Goal: Navigation & Orientation: Find specific page/section

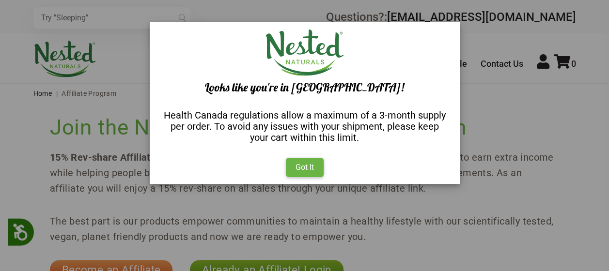
click at [303, 165] on div "Got It" at bounding box center [305, 167] width 38 height 19
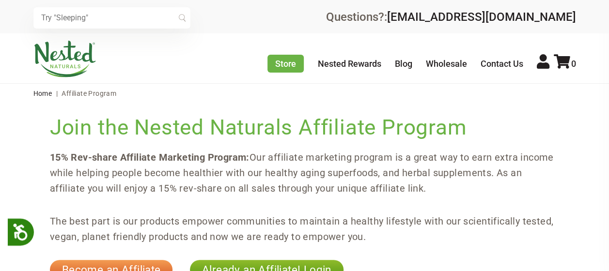
click at [67, 49] on img at bounding box center [64, 59] width 63 height 37
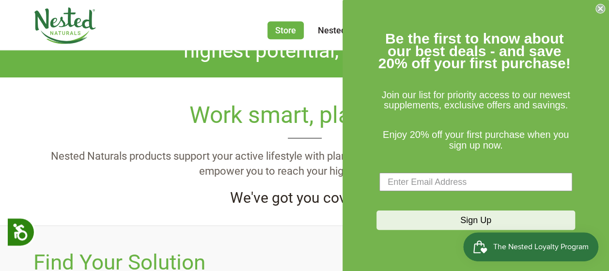
click at [599, 12] on circle "Close dialog" at bounding box center [600, 8] width 9 height 9
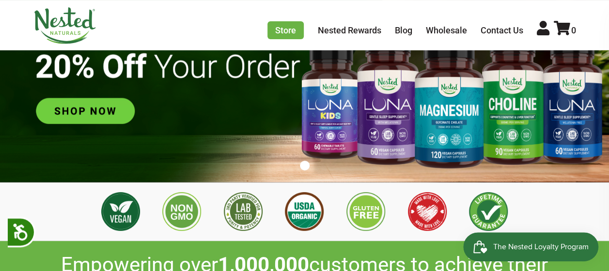
scroll to position [0, 510]
click at [393, 26] on ul "Store Healthy Aging Super Greens [MEDICAL_DATA] [MEDICAL_DATA] Restful Sleep [P…" at bounding box center [421, 30] width 308 height 18
click at [407, 29] on link "Blog" at bounding box center [403, 30] width 17 height 10
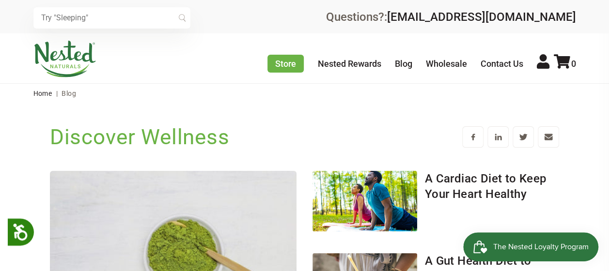
click at [505, 30] on div "× Recommended Products Previous 150 4.9 LUNA Gentle Sleep Supplement $21.95 Add…" at bounding box center [304, 16] width 609 height 33
